Goal: Communication & Community: Answer question/provide support

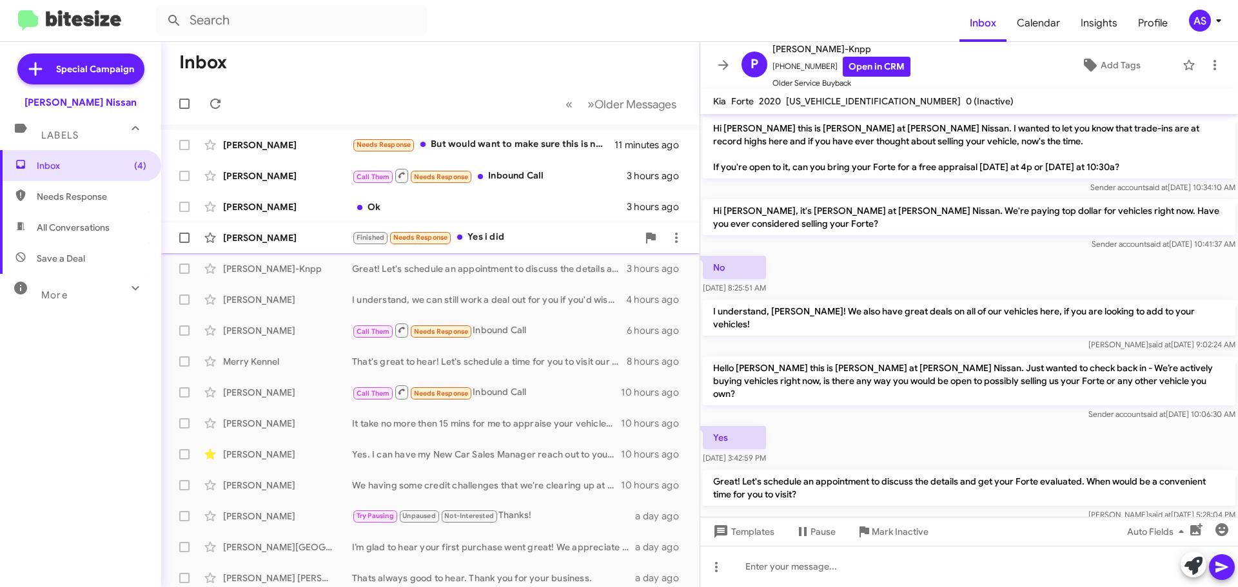
click at [495, 246] on div "Robert Lay Finished Needs Response Yes i did 5 hours ago" at bounding box center [431, 238] width 518 height 26
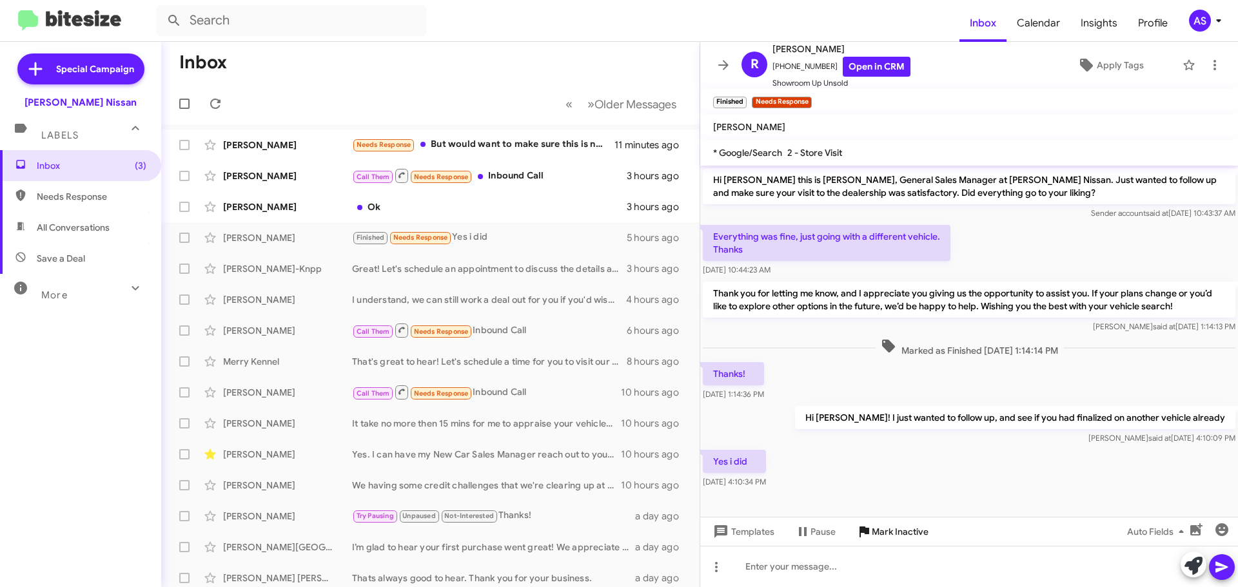
click at [883, 527] on span "Mark Inactive" at bounding box center [900, 531] width 57 height 23
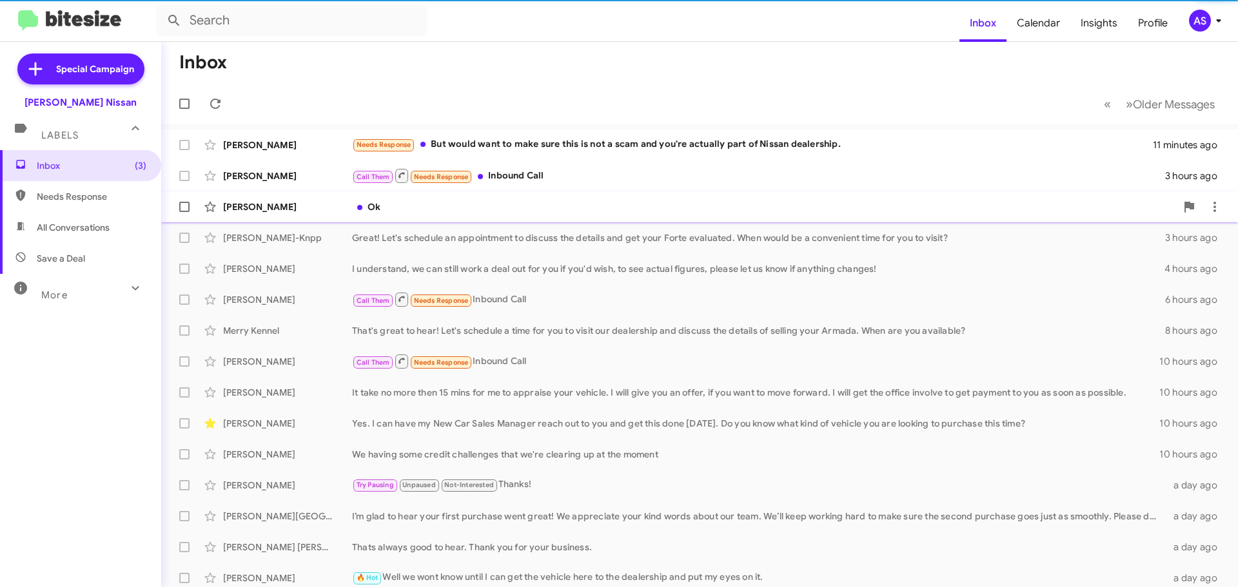
click at [482, 210] on div "Ok" at bounding box center [764, 207] width 824 height 13
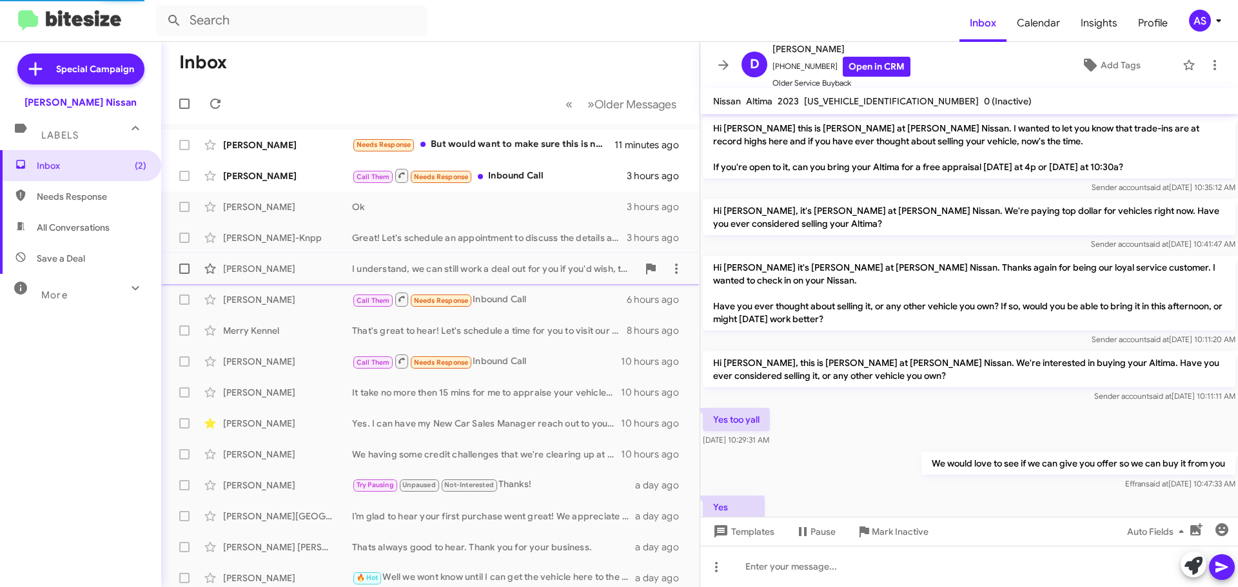
scroll to position [184, 0]
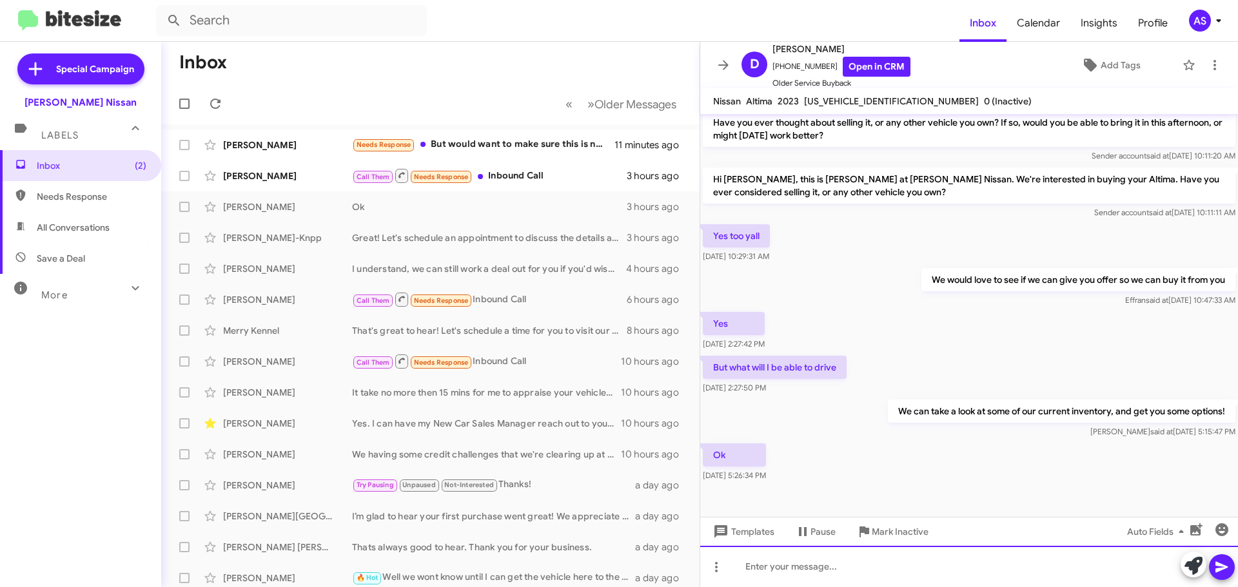
click at [954, 569] on div at bounding box center [969, 566] width 538 height 41
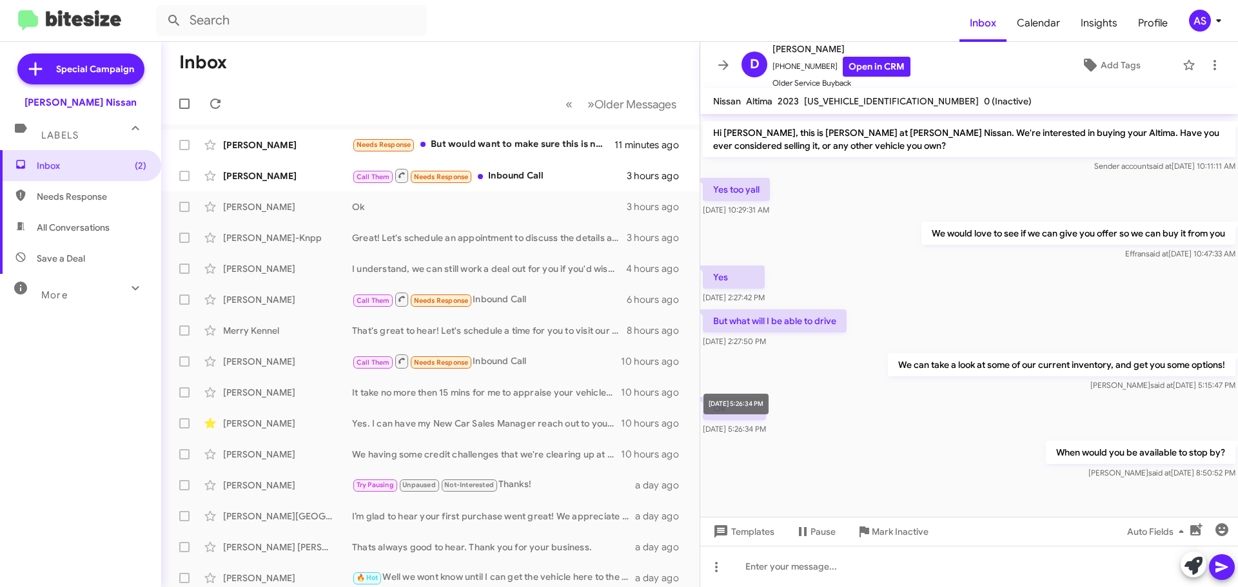
scroll to position [231, 0]
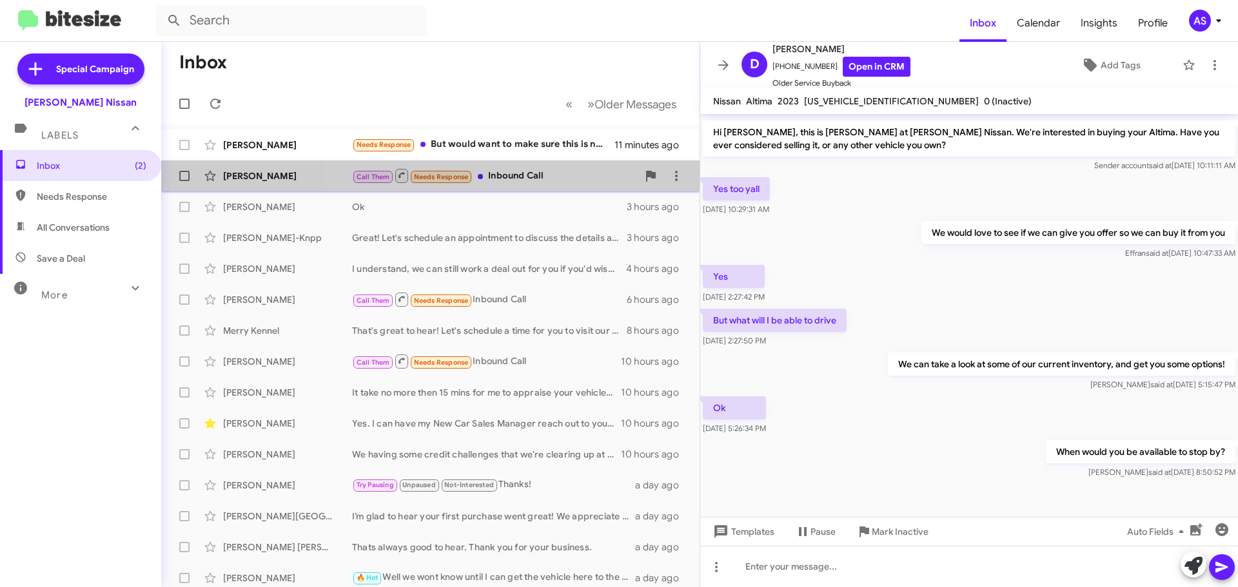
click at [507, 164] on div "Kimberly Edwards Call Them Needs Response Inbound Call 3 hours ago" at bounding box center [431, 176] width 518 height 26
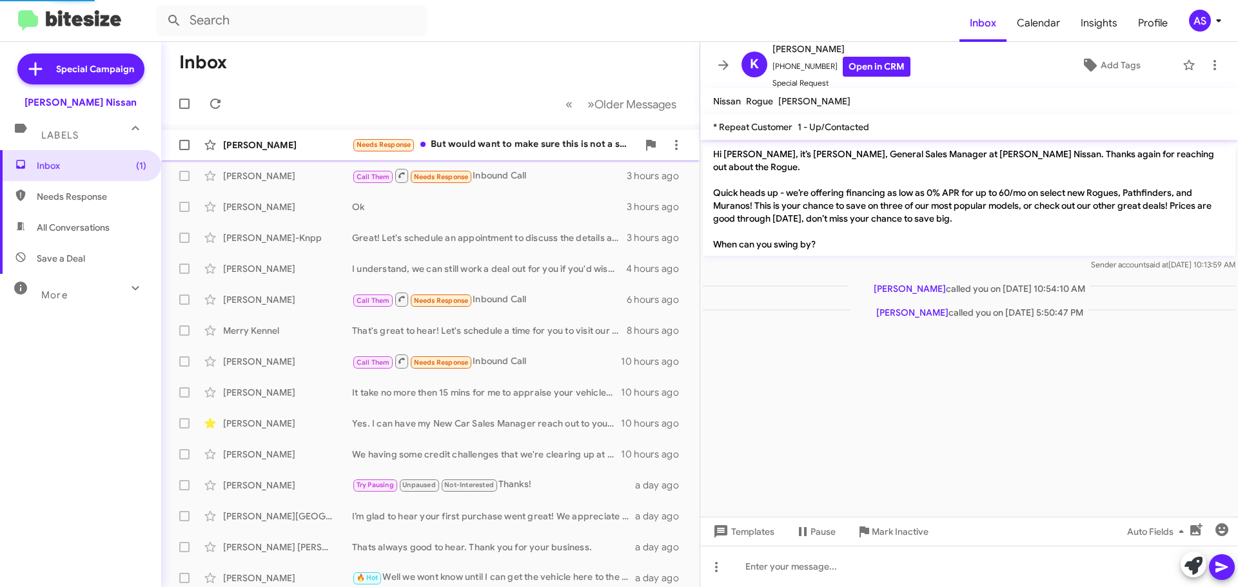
click at [522, 148] on div "Needs Response But would want to make sure this is not a scam and you're actual…" at bounding box center [495, 144] width 286 height 15
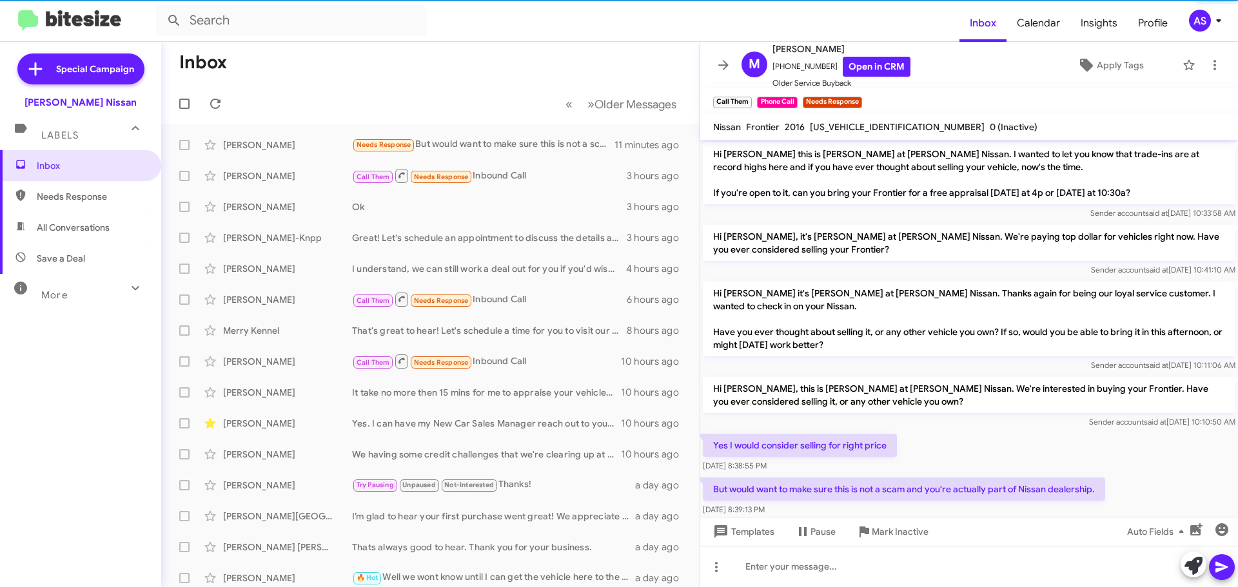
scroll to position [21, 0]
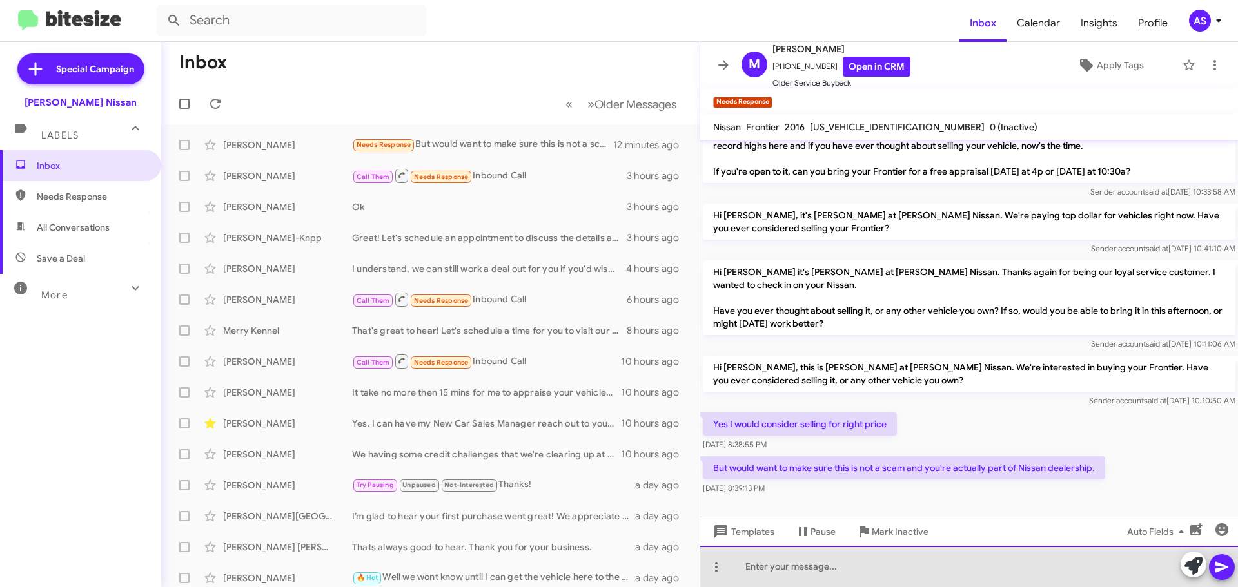
click at [1054, 549] on div at bounding box center [969, 566] width 538 height 41
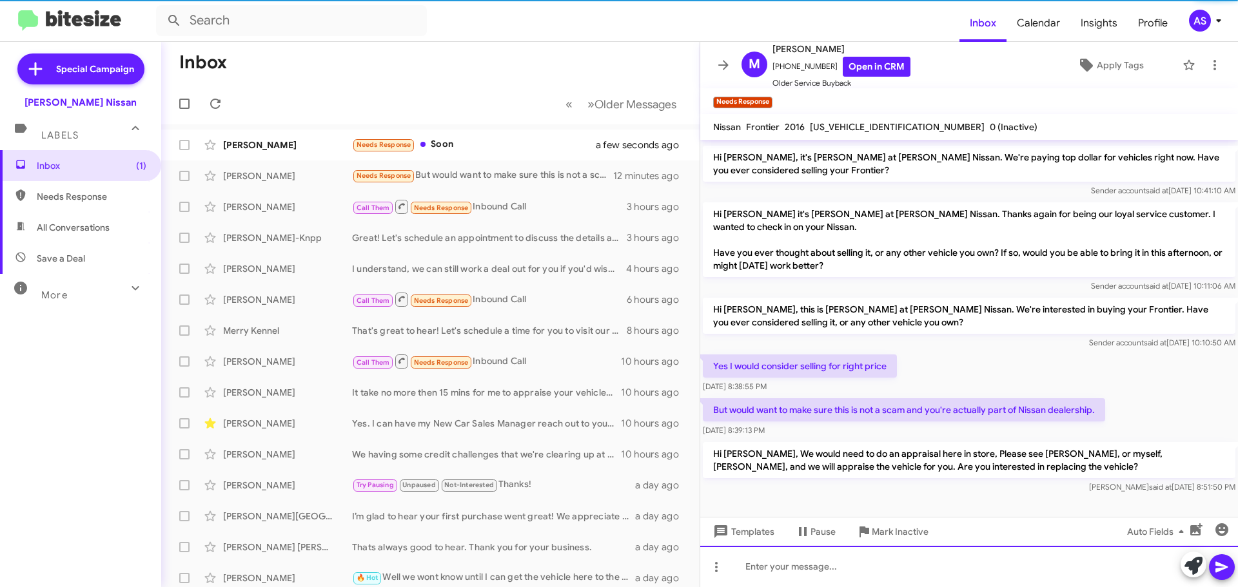
scroll to position [81, 0]
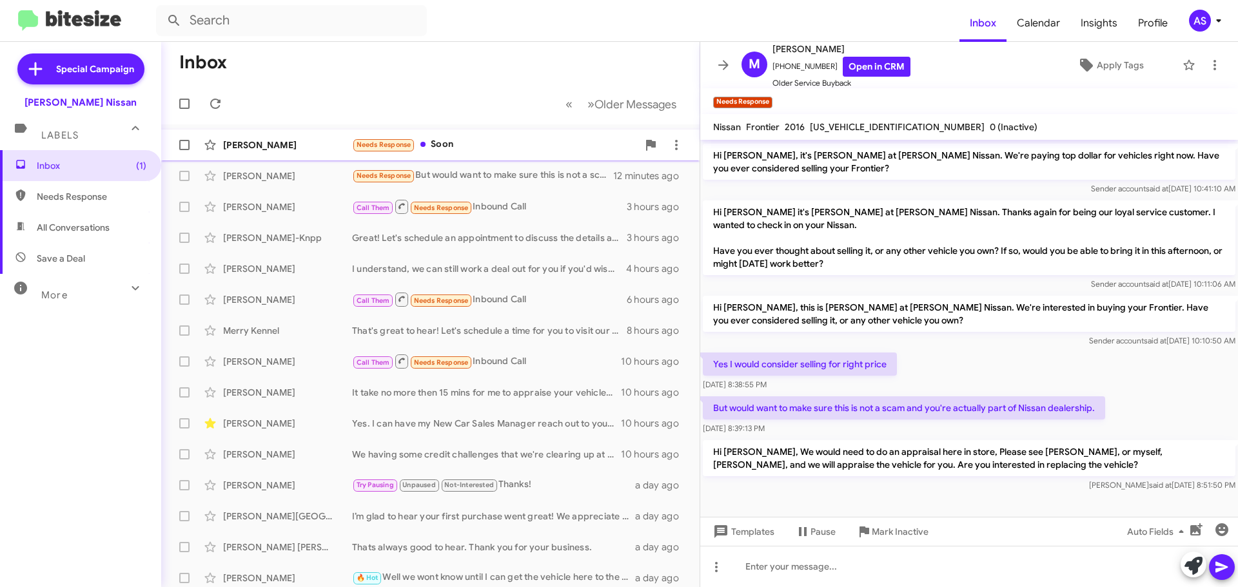
click at [482, 148] on div "Needs Response Soon" at bounding box center [495, 144] width 286 height 15
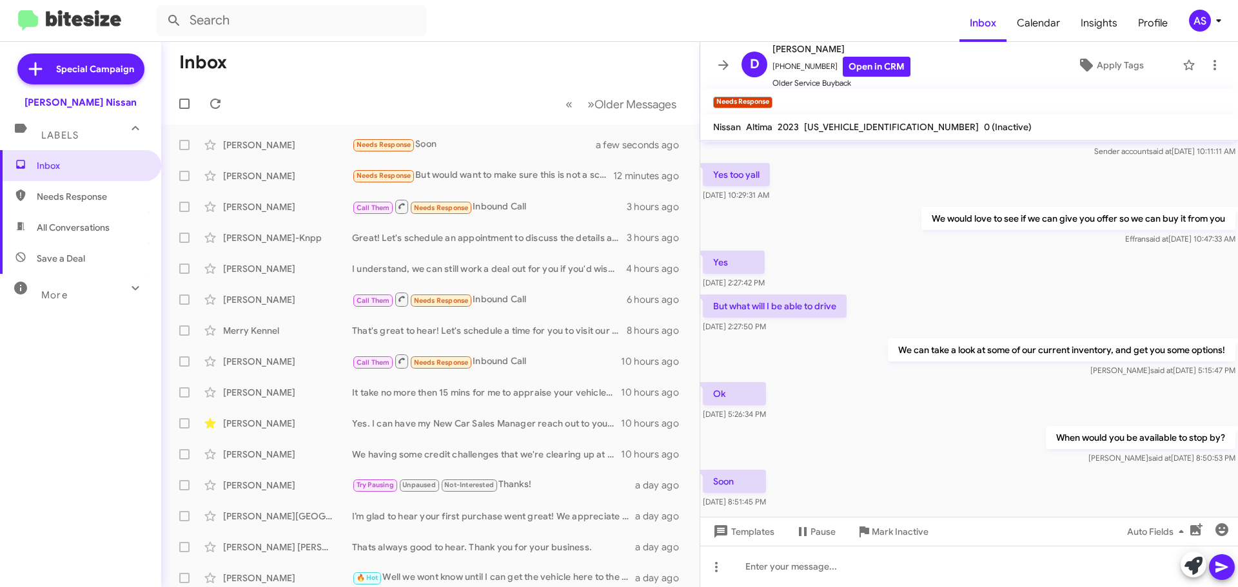
scroll to position [304, 0]
